Goal: Find contact information

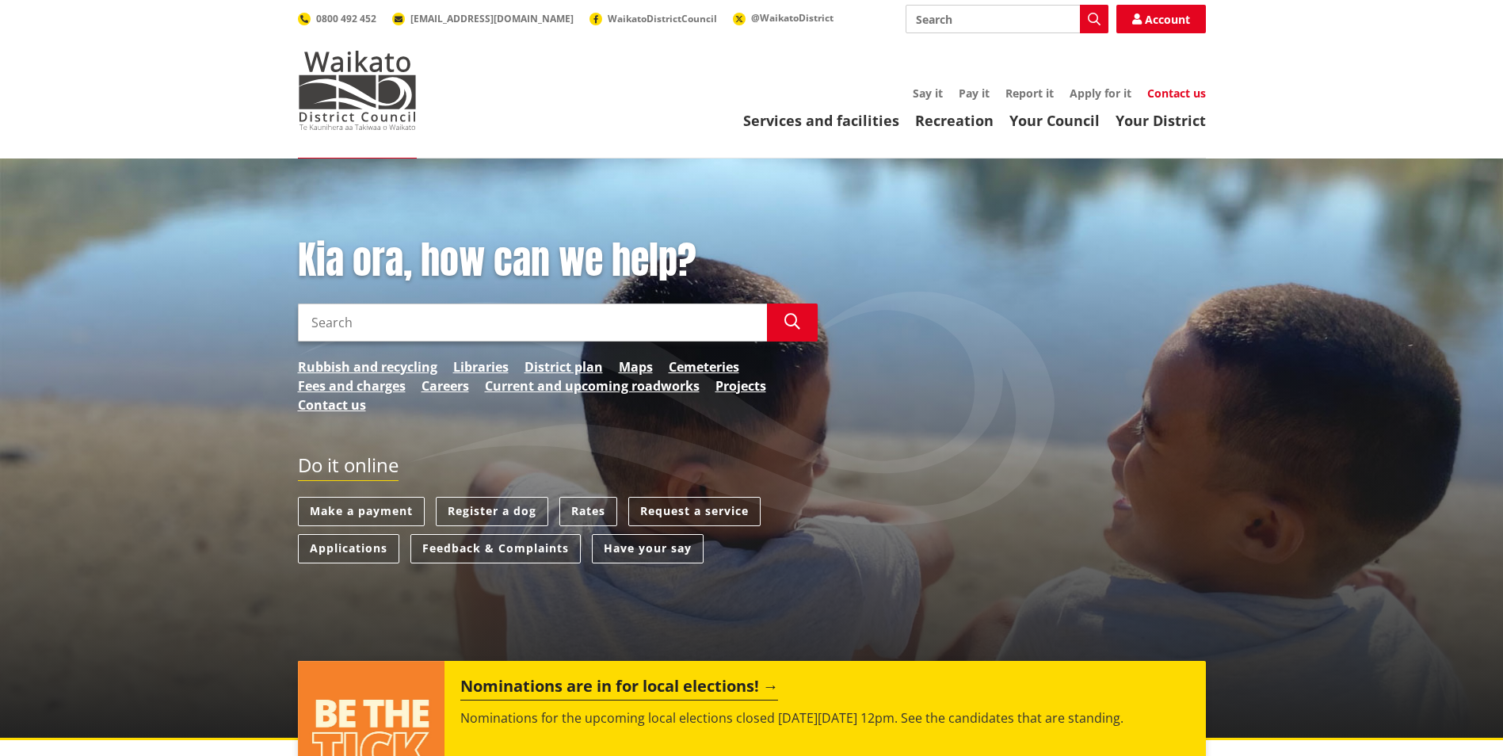
click at [1177, 94] on link "Contact us" at bounding box center [1177, 93] width 59 height 15
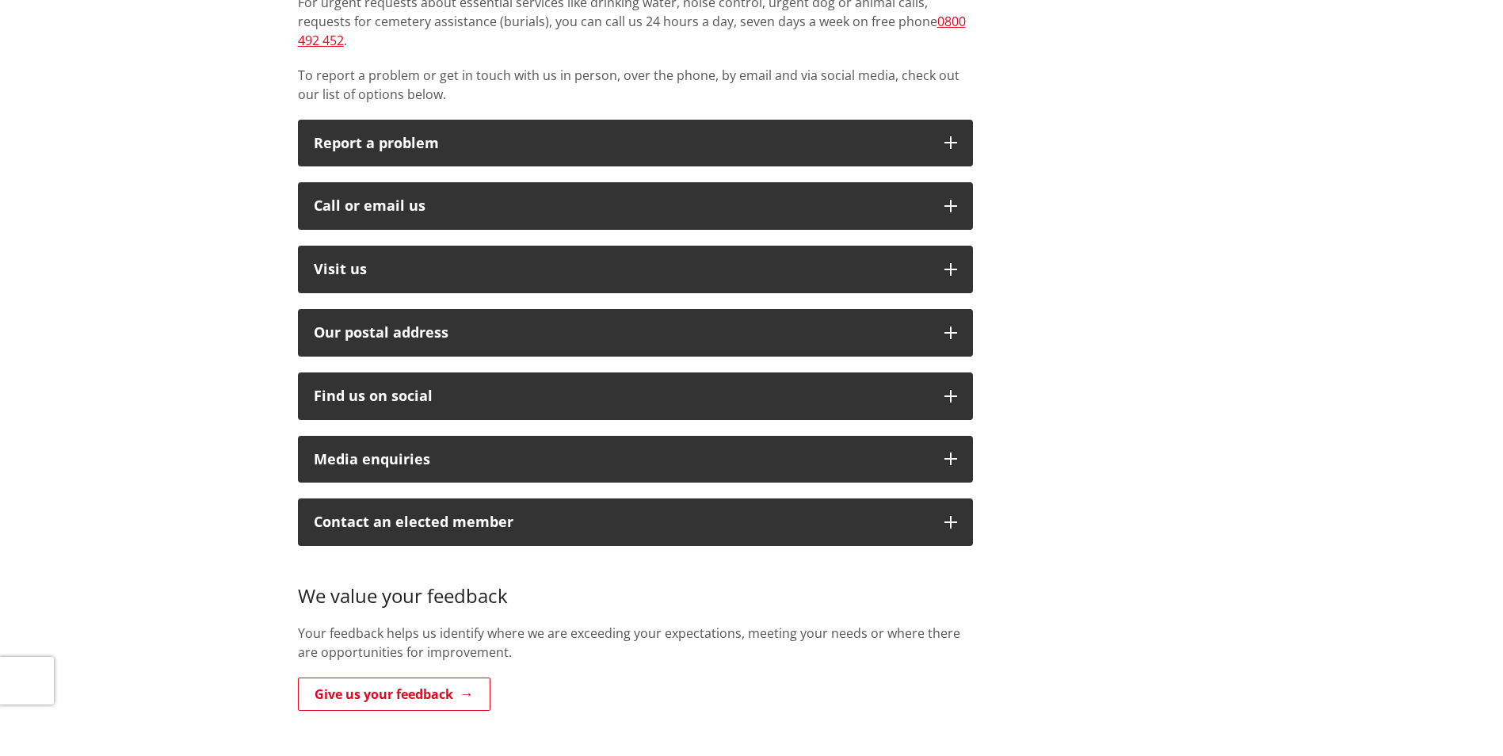
scroll to position [476, 0]
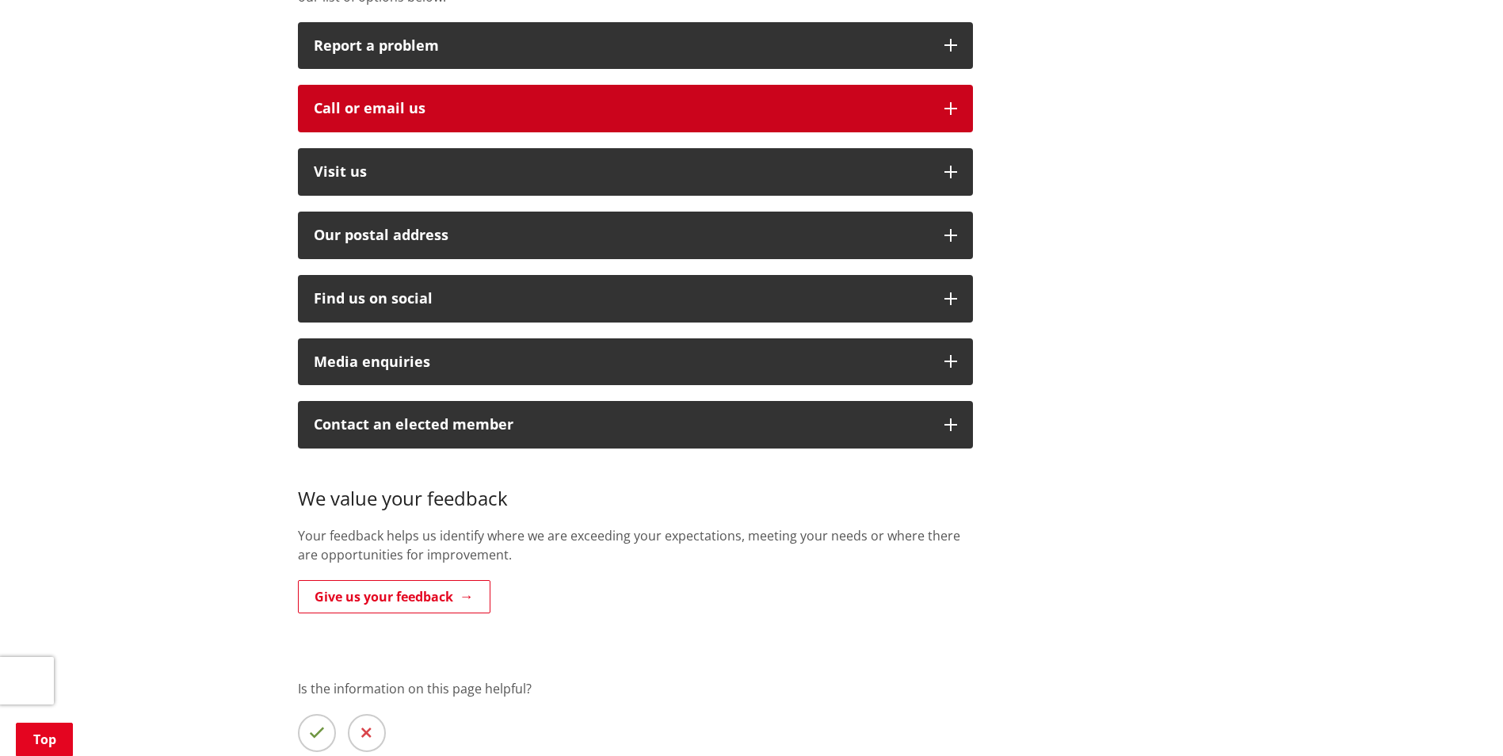
click at [411, 101] on div "Call or email us" at bounding box center [621, 109] width 615 height 16
